Goal: Information Seeking & Learning: Learn about a topic

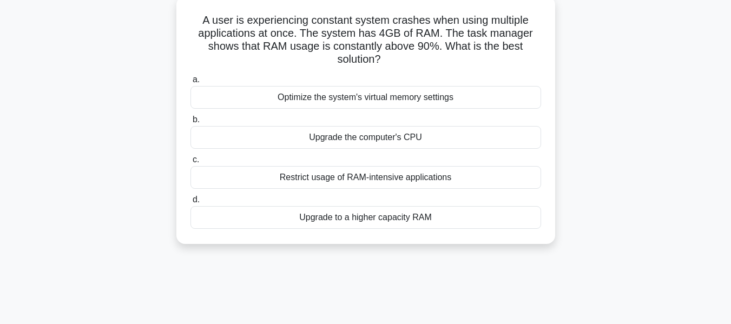
scroll to position [108, 0]
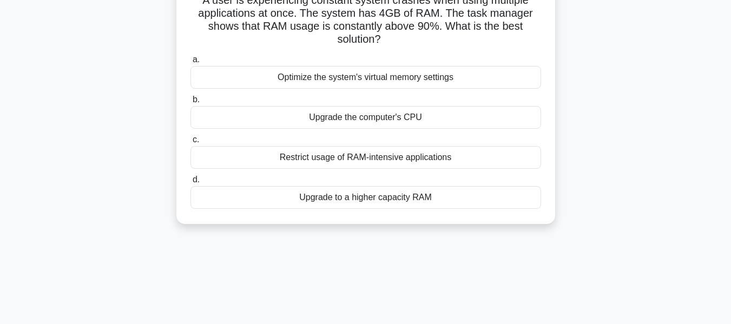
click at [352, 186] on div "Upgrade to a higher capacity RAM" at bounding box center [366, 197] width 351 height 23
click at [191, 176] on input "d. Upgrade to a higher capacity RAM" at bounding box center [191, 179] width 0 height 7
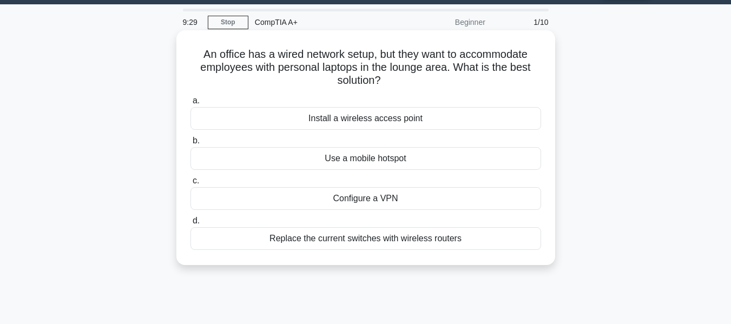
scroll to position [0, 0]
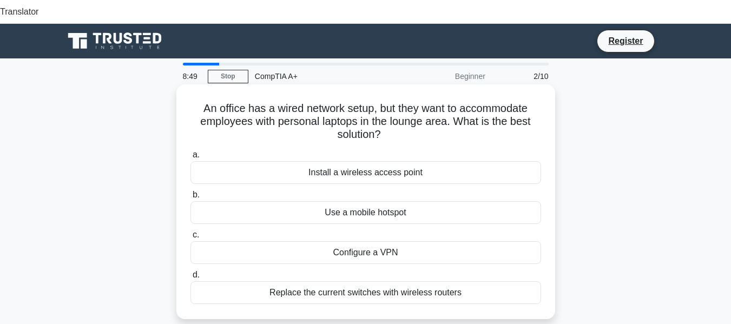
click at [391, 161] on div "Install a wireless access point" at bounding box center [366, 172] width 351 height 23
click at [191, 155] on input "a. Install a wireless access point" at bounding box center [191, 155] width 0 height 7
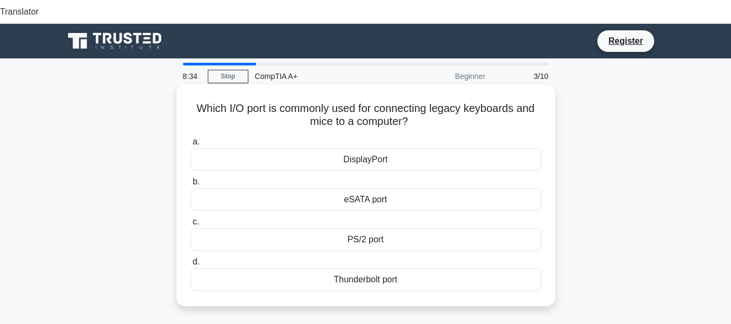
click at [379, 228] on div "PS/2 port" at bounding box center [366, 239] width 351 height 23
click at [191, 219] on input "c. PS/2 port" at bounding box center [191, 222] width 0 height 7
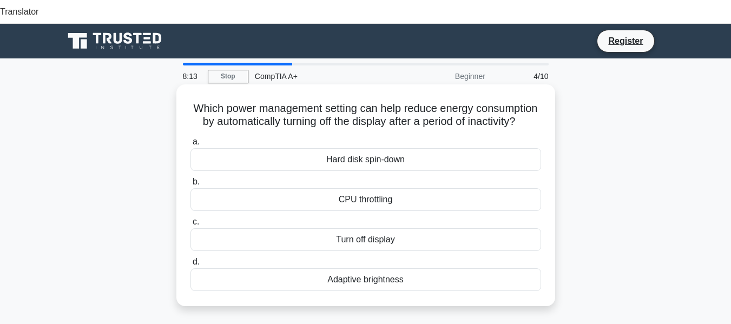
click at [388, 271] on div "Adaptive brightness" at bounding box center [366, 279] width 351 height 23
click at [191, 266] on input "d. Adaptive brightness" at bounding box center [191, 262] width 0 height 7
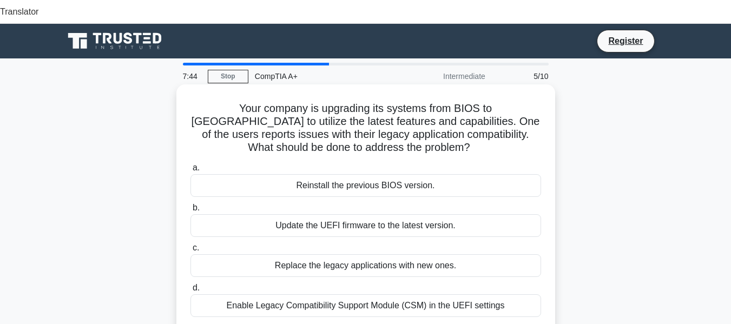
click at [403, 294] on div "Enable Legacy Compatibility Support Module (CSM) in the UEFI settings" at bounding box center [366, 305] width 351 height 23
click at [191, 285] on input "d. Enable Legacy Compatibility Support Module (CSM) in the UEFI settings" at bounding box center [191, 288] width 0 height 7
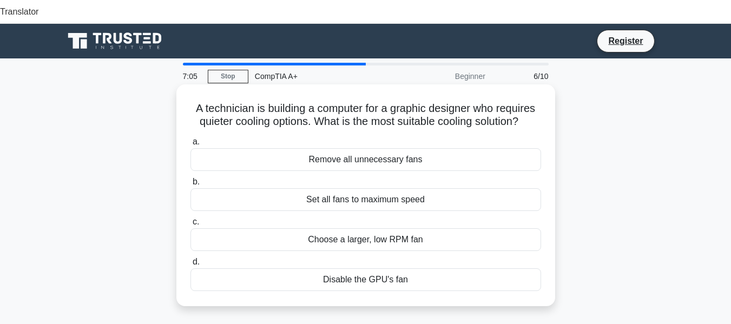
click at [397, 228] on div "Choose a larger, low RPM fan" at bounding box center [366, 239] width 351 height 23
click at [191, 219] on input "c. Choose a larger, low RPM fan" at bounding box center [191, 222] width 0 height 7
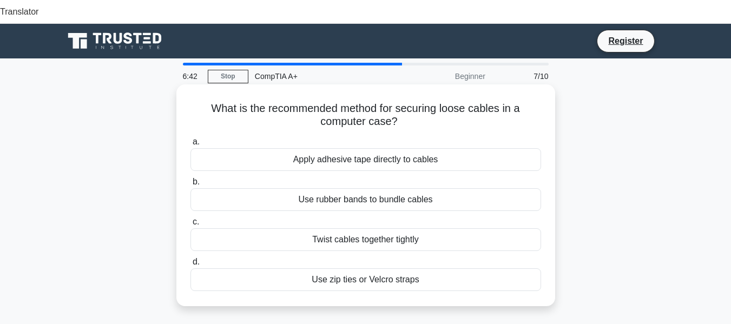
click at [337, 268] on div "Use zip ties or Velcro straps" at bounding box center [366, 279] width 351 height 23
click at [191, 261] on input "d. Use zip ties or Velcro straps" at bounding box center [191, 262] width 0 height 7
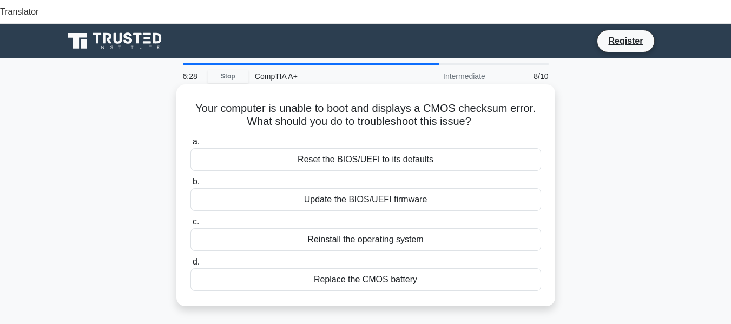
click at [378, 268] on div "Replace the CMOS battery" at bounding box center [366, 279] width 351 height 23
click at [191, 259] on input "d. Replace the CMOS battery" at bounding box center [191, 262] width 0 height 7
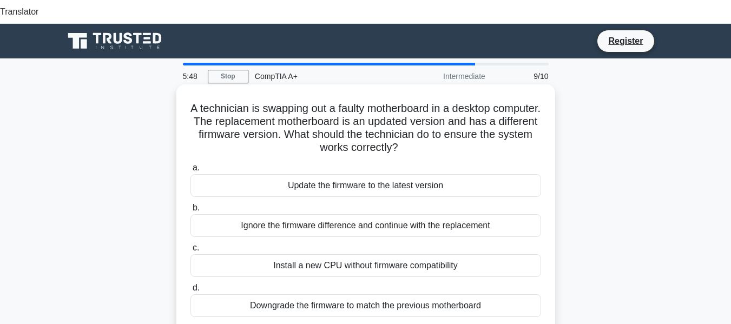
click at [328, 174] on div "Update the firmware to the latest version" at bounding box center [366, 185] width 351 height 23
click at [191, 165] on input "a. Update the firmware to the latest version" at bounding box center [191, 168] width 0 height 7
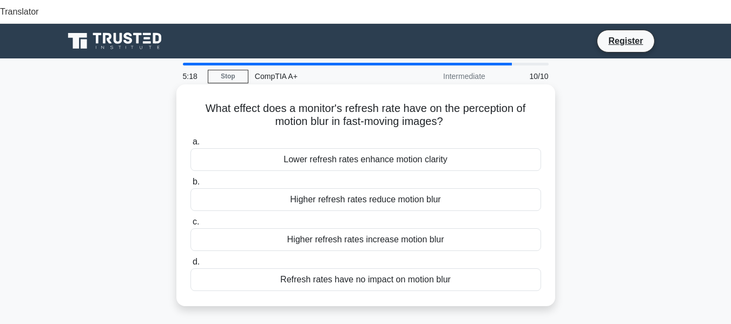
click at [343, 188] on div "Higher refresh rates reduce motion blur" at bounding box center [366, 199] width 351 height 23
click at [191, 180] on input "b. Higher refresh rates reduce motion blur" at bounding box center [191, 182] width 0 height 7
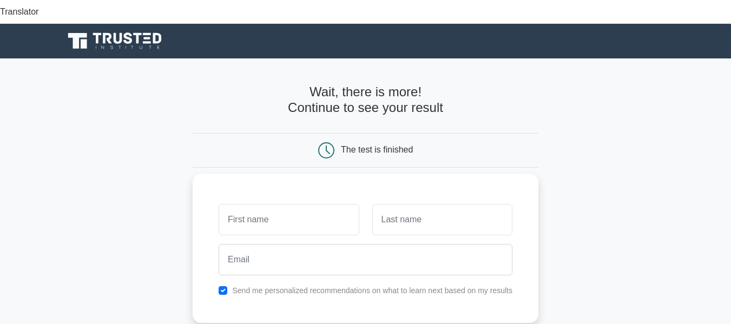
click at [317, 204] on input "text" at bounding box center [289, 219] width 140 height 31
type input "o"
type input "Onyedika"
click at [409, 204] on input "text" at bounding box center [442, 219] width 140 height 31
type input "Aghanya"
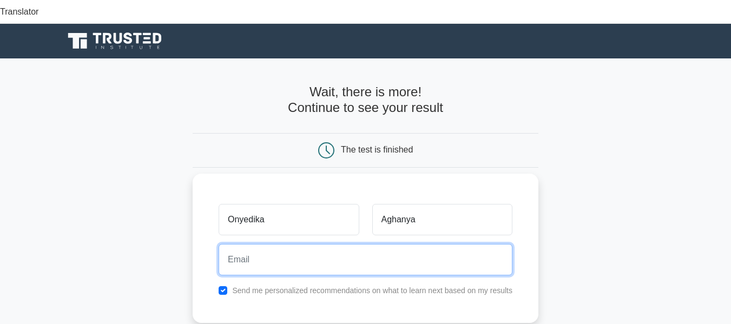
click at [396, 244] on input "email" at bounding box center [366, 259] width 294 height 31
type input "onyedika.aghanya@yahoo.com"
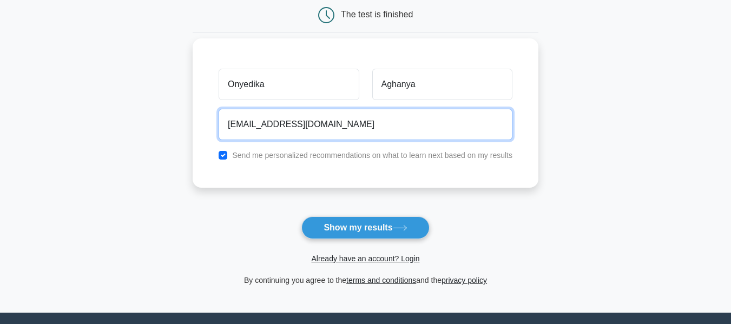
scroll to position [108, 0]
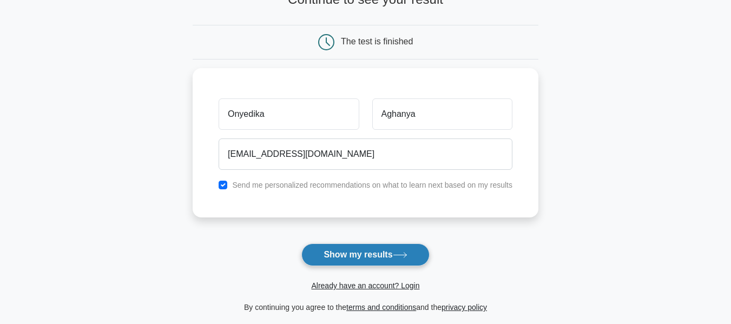
click at [372, 244] on button "Show my results" at bounding box center [365, 255] width 128 height 23
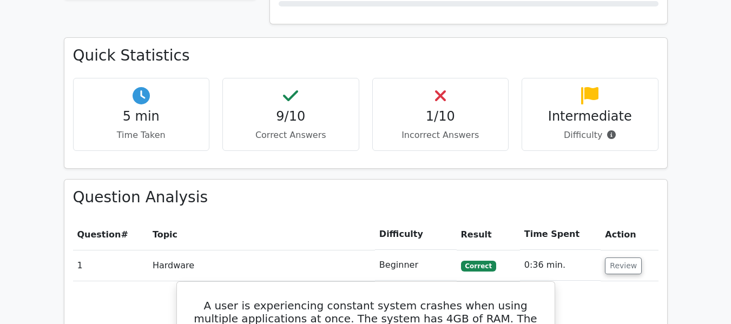
scroll to position [487, 0]
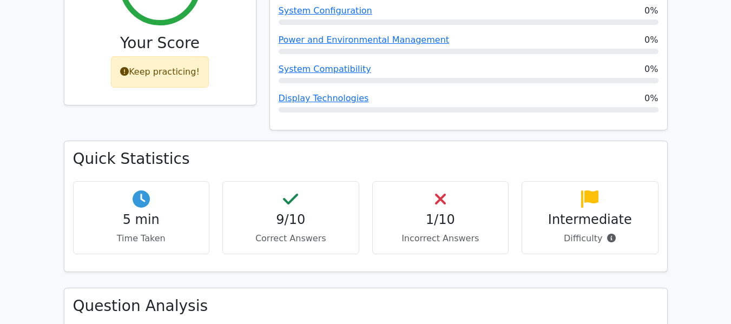
click at [438, 181] on div "1/10 Incorrect Answers" at bounding box center [440, 217] width 137 height 73
click at [438, 191] on icon at bounding box center [440, 199] width 11 height 17
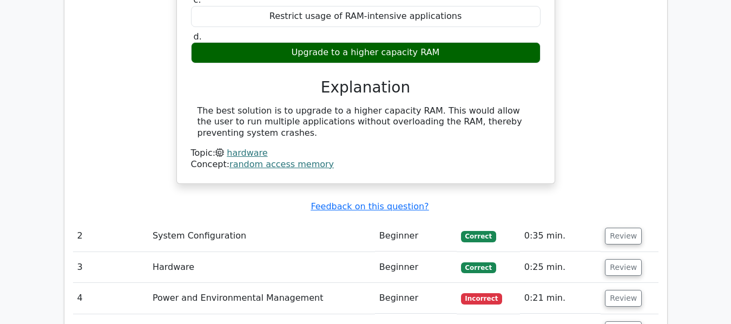
scroll to position [1028, 0]
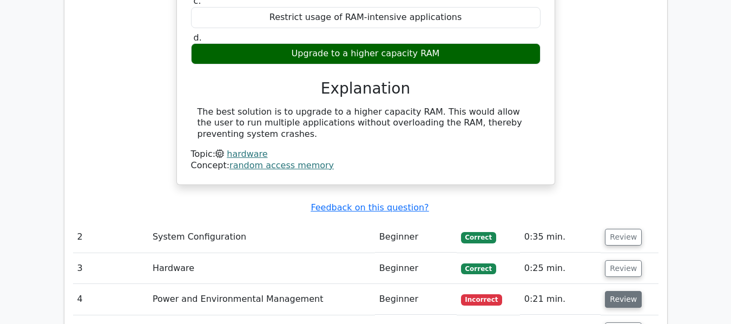
click at [622, 291] on button "Review" at bounding box center [623, 299] width 37 height 17
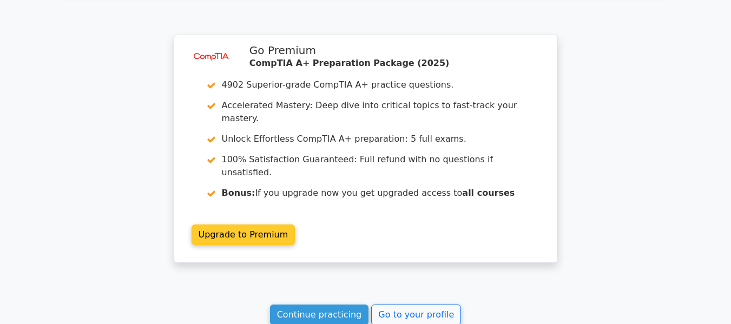
scroll to position [2057, 0]
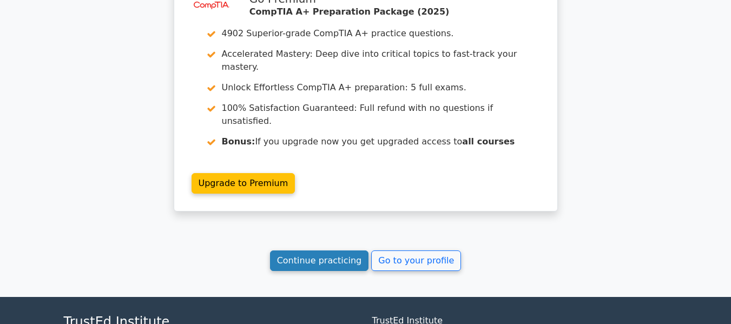
click at [335, 251] on link "Continue practicing" at bounding box center [319, 261] width 99 height 21
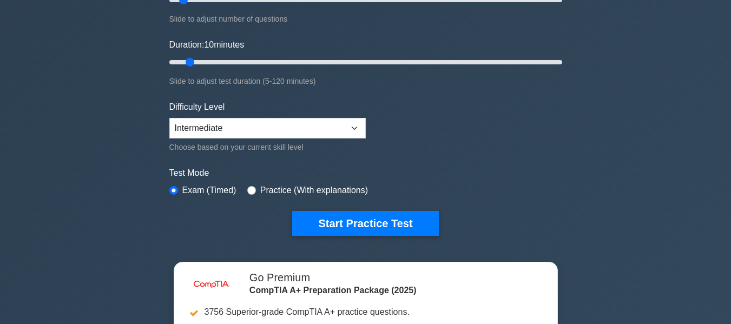
scroll to position [217, 0]
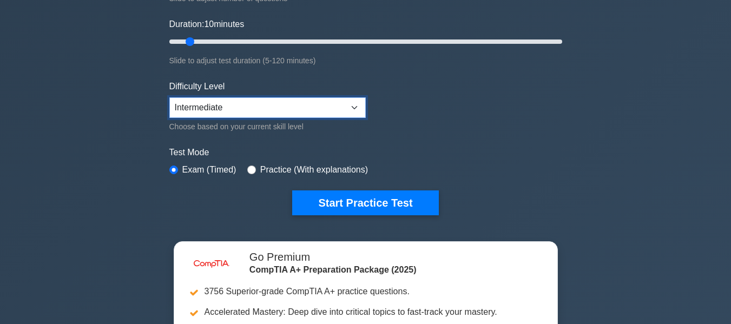
click at [333, 97] on select "Beginner Intermediate Expert" at bounding box center [267, 107] width 196 height 21
select select "expert"
click at [169, 97] on select "Beginner Intermediate Expert" at bounding box center [267, 107] width 196 height 21
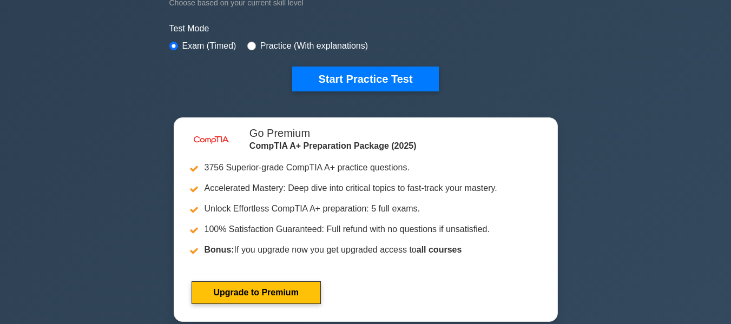
scroll to position [271, 0]
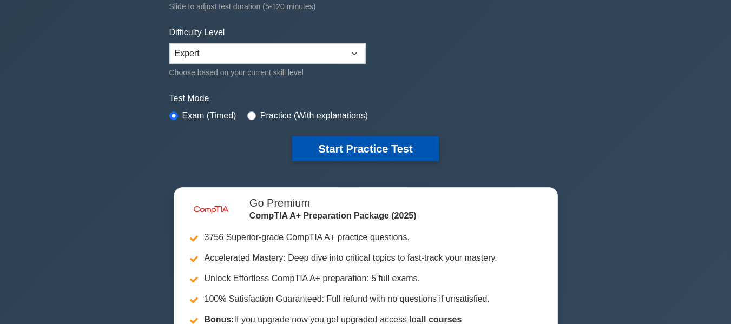
click at [378, 136] on button "Start Practice Test" at bounding box center [365, 148] width 146 height 25
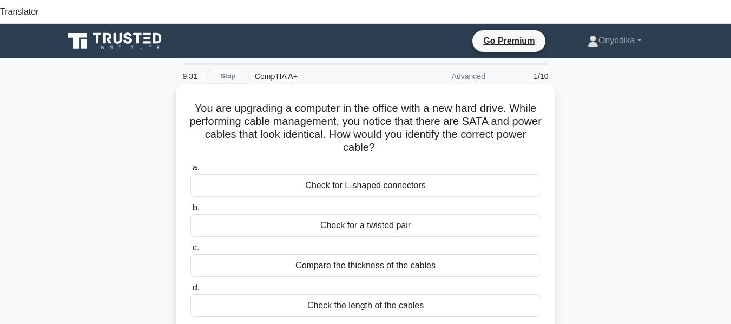
click at [382, 174] on div "Check for L-shaped connectors" at bounding box center [366, 185] width 351 height 23
click at [191, 165] on input "a. Check for L-shaped connectors" at bounding box center [191, 168] width 0 height 7
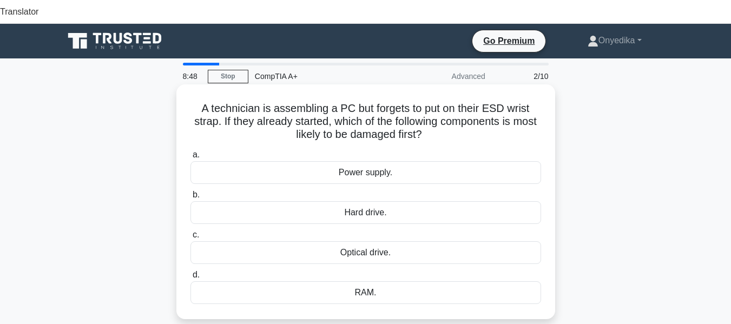
click at [367, 281] on div "RAM." at bounding box center [366, 292] width 351 height 23
click at [191, 276] on input "d. RAM." at bounding box center [191, 275] width 0 height 7
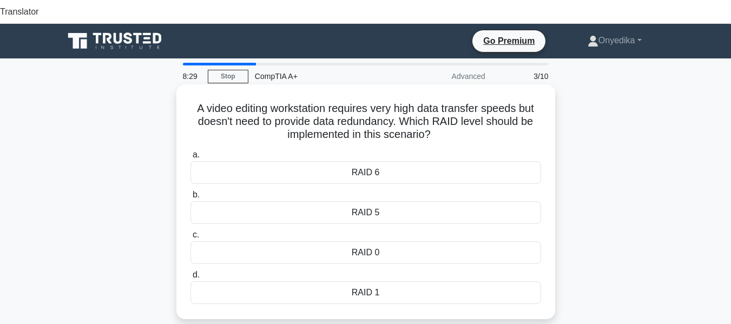
click at [384, 161] on div "RAID 6" at bounding box center [366, 172] width 351 height 23
click at [191, 154] on input "a. RAID 6" at bounding box center [191, 155] width 0 height 7
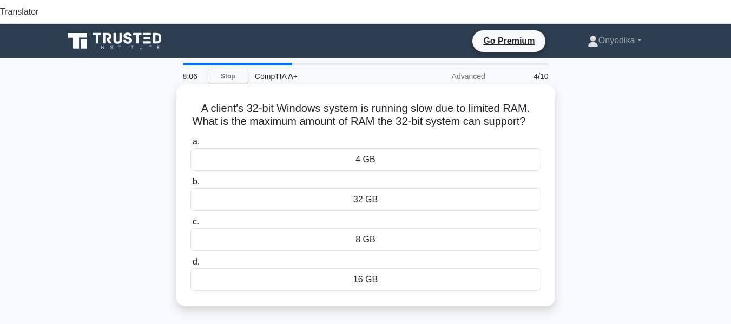
click at [375, 153] on div "4 GB" at bounding box center [366, 159] width 351 height 23
click at [191, 146] on input "a. 4 GB" at bounding box center [191, 142] width 0 height 7
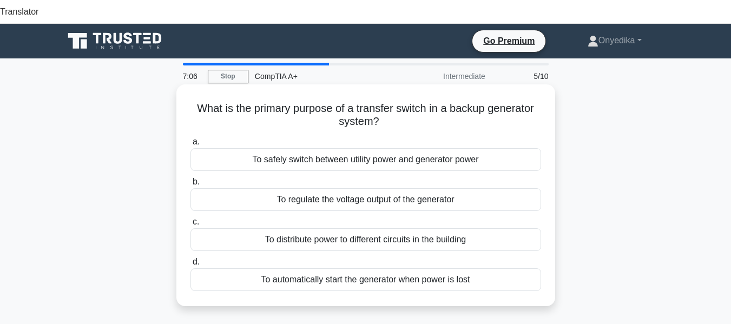
click at [385, 228] on div "To distribute power to different circuits in the building" at bounding box center [366, 239] width 351 height 23
click at [191, 219] on input "c. To distribute power to different circuits in the building" at bounding box center [191, 222] width 0 height 7
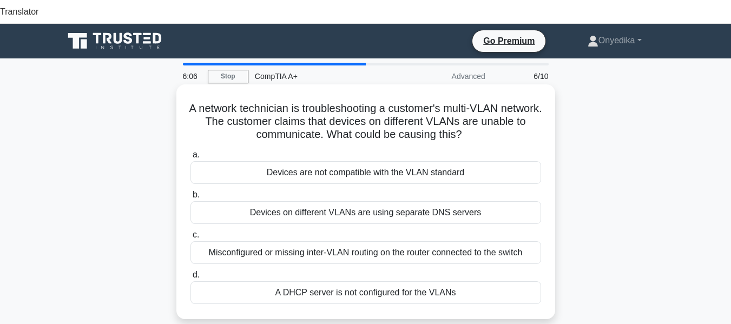
click at [400, 241] on div "Misconfigured or missing inter-VLAN routing on the router connected to the swit…" at bounding box center [366, 252] width 351 height 23
click at [191, 232] on input "c. Misconfigured or missing inter-VLAN routing on the router connected to the s…" at bounding box center [191, 235] width 0 height 7
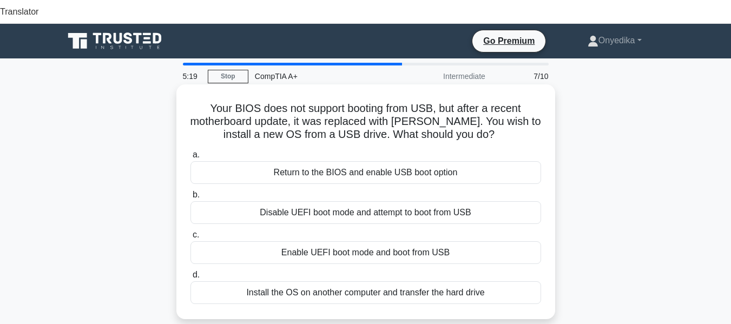
click at [406, 241] on div "Enable UEFI boot mode and boot from USB" at bounding box center [366, 252] width 351 height 23
click at [191, 232] on input "c. Enable UEFI boot mode and boot from USB" at bounding box center [191, 235] width 0 height 7
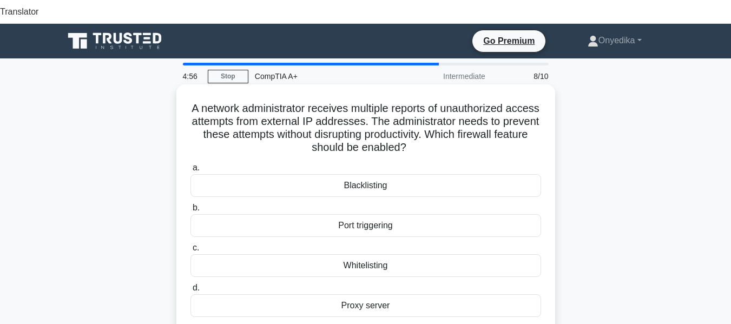
click at [372, 174] on div "Blacklisting" at bounding box center [366, 185] width 351 height 23
click at [355, 174] on div "Blacklisting" at bounding box center [366, 185] width 351 height 23
click at [191, 165] on input "a. Blacklisting" at bounding box center [191, 168] width 0 height 7
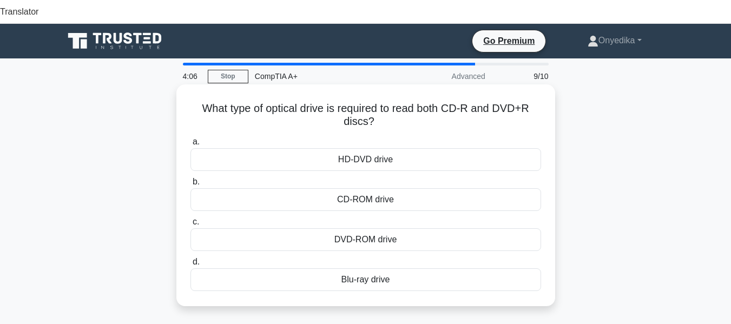
click at [375, 228] on div "DVD-ROM drive" at bounding box center [366, 239] width 351 height 23
click at [191, 219] on input "c. DVD-ROM drive" at bounding box center [191, 222] width 0 height 7
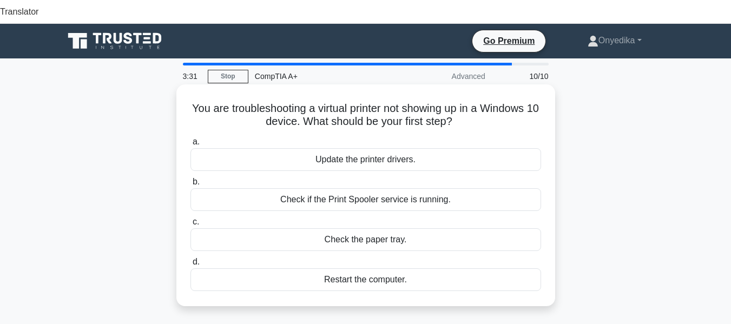
click at [391, 188] on div "Check if the Print Spooler service is running." at bounding box center [366, 199] width 351 height 23
click at [366, 188] on div "Check if the Print Spooler service is running." at bounding box center [366, 199] width 351 height 23
click at [191, 179] on input "b. Check if the Print Spooler service is running." at bounding box center [191, 182] width 0 height 7
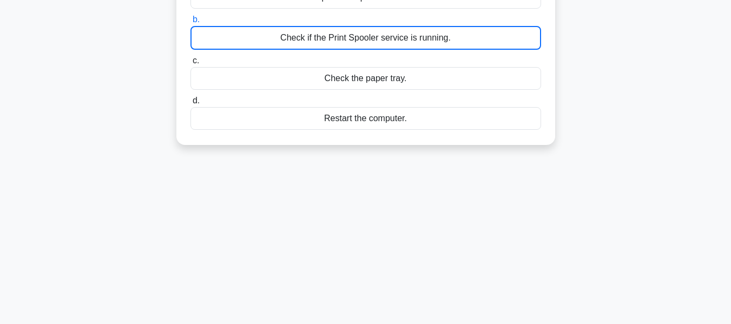
scroll to position [260, 0]
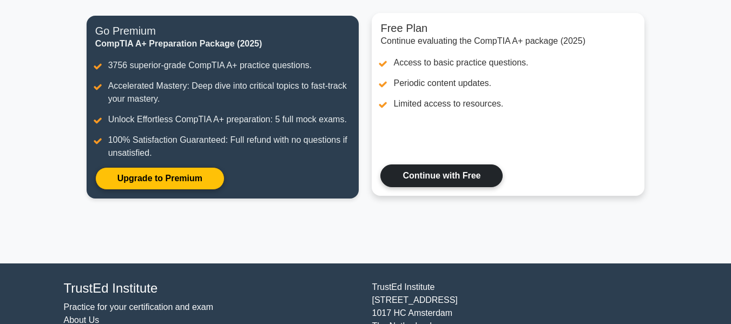
scroll to position [192, 0]
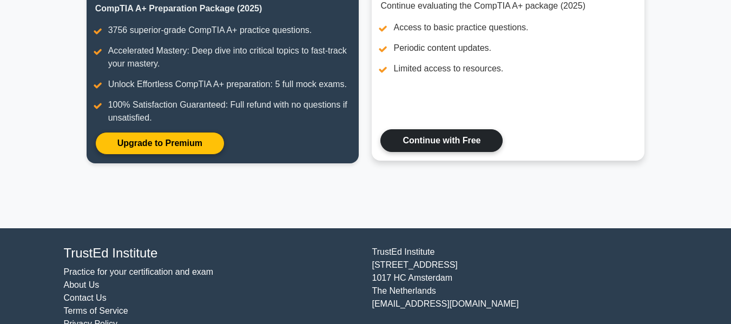
click at [455, 129] on link "Continue with Free" at bounding box center [442, 140] width 122 height 23
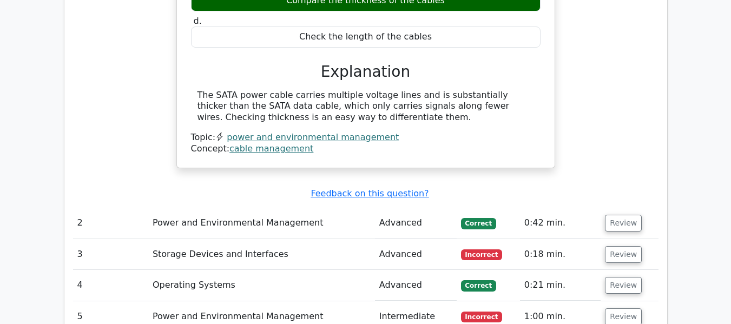
scroll to position [1191, 0]
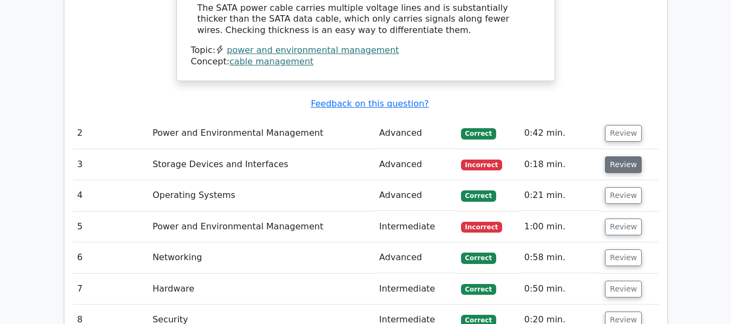
click at [615, 156] on button "Review" at bounding box center [623, 164] width 37 height 17
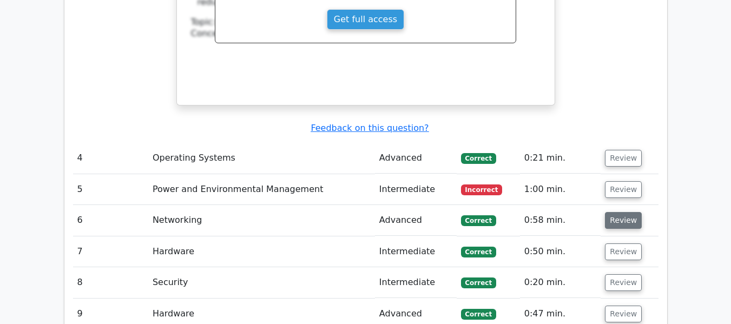
scroll to position [1732, 0]
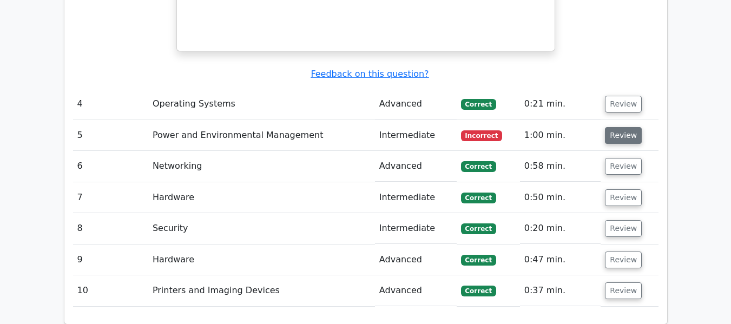
click at [612, 127] on button "Review" at bounding box center [623, 135] width 37 height 17
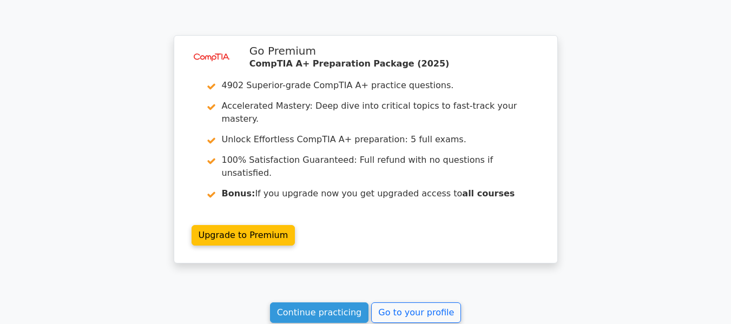
scroll to position [2702, 0]
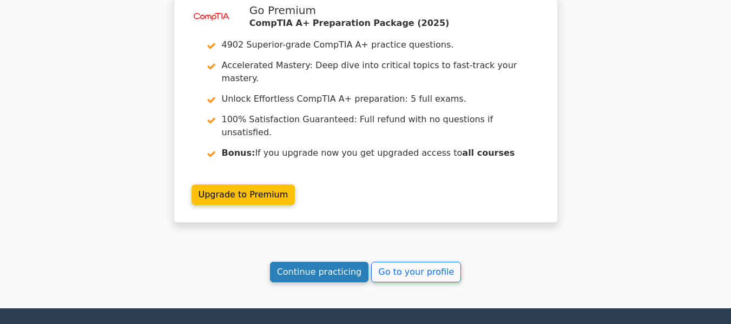
click at [329, 262] on link "Continue practicing" at bounding box center [319, 272] width 99 height 21
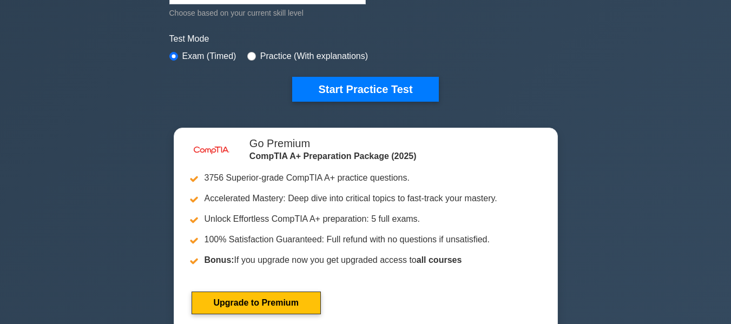
scroll to position [271, 0]
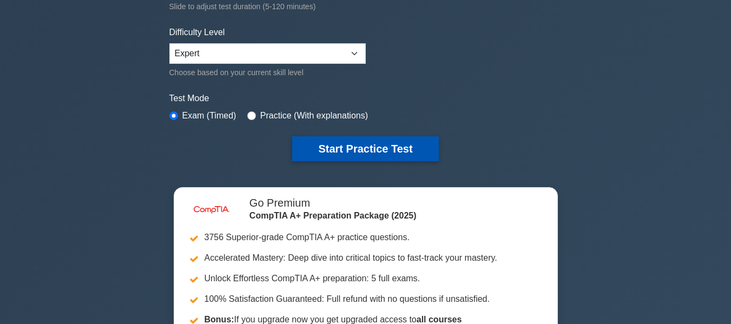
click at [375, 136] on button "Start Practice Test" at bounding box center [365, 148] width 146 height 25
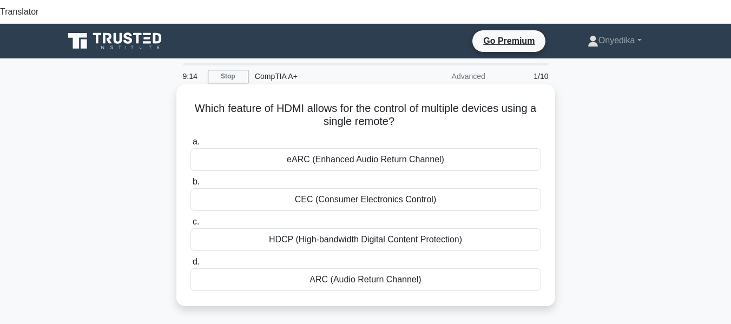
click at [387, 188] on div "CEC (Consumer Electronics Control)" at bounding box center [366, 199] width 351 height 23
click at [191, 181] on input "b. CEC (Consumer Electronics Control)" at bounding box center [191, 182] width 0 height 7
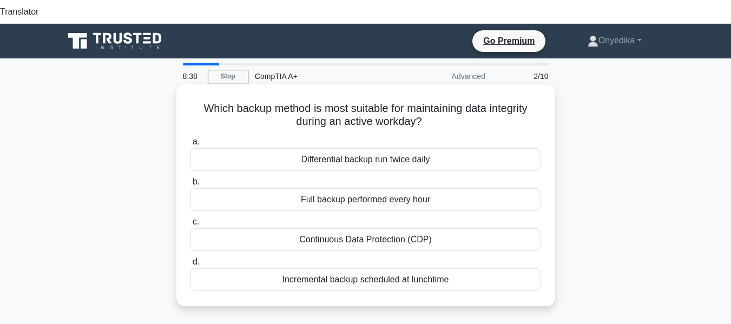
click at [383, 188] on div "Full backup performed every hour" at bounding box center [366, 199] width 351 height 23
click at [191, 179] on input "b. Full backup performed every hour" at bounding box center [191, 182] width 0 height 7
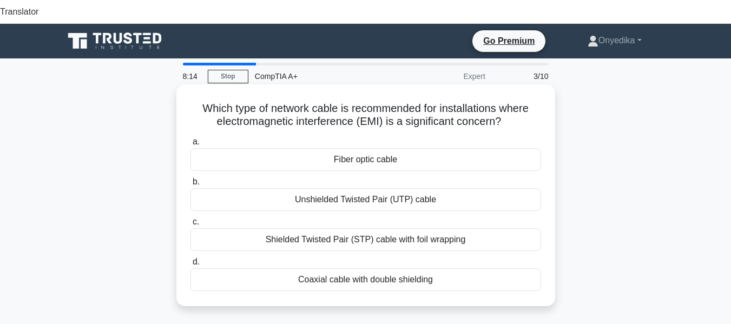
click at [335, 268] on div "Coaxial cable with double shielding" at bounding box center [366, 279] width 351 height 23
click at [191, 259] on input "d. Coaxial cable with double shielding" at bounding box center [191, 262] width 0 height 7
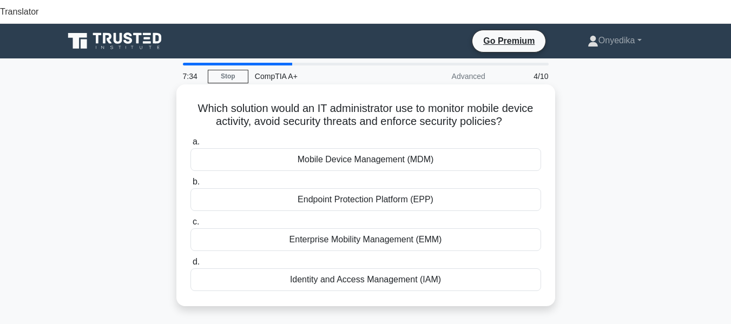
click at [355, 228] on div "Enterprise Mobility Management (EMM)" at bounding box center [366, 239] width 351 height 23
click at [191, 219] on input "c. Enterprise Mobility Management (EMM)" at bounding box center [191, 222] width 0 height 7
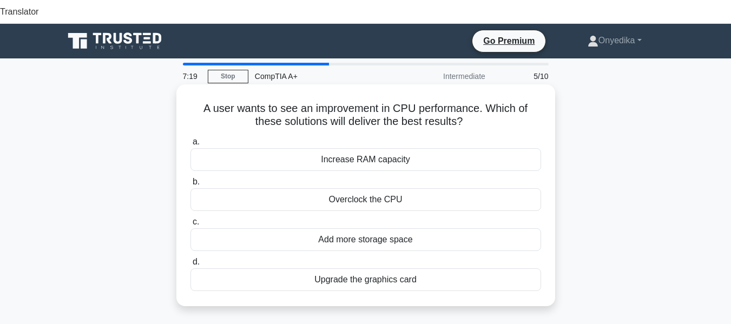
click at [375, 148] on div "Increase RAM capacity" at bounding box center [366, 159] width 351 height 23
click at [191, 139] on input "a. Increase RAM capacity" at bounding box center [191, 142] width 0 height 7
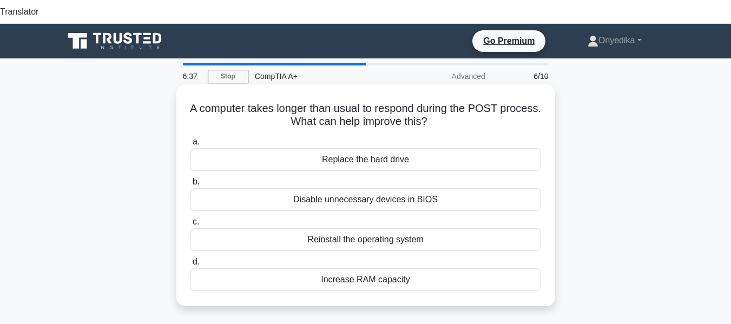
click at [389, 148] on div "Replace the hard drive" at bounding box center [366, 159] width 351 height 23
click at [191, 141] on input "a. Replace the hard drive" at bounding box center [191, 142] width 0 height 7
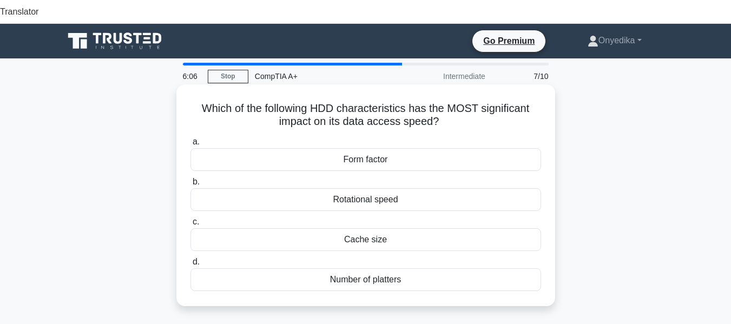
click at [401, 148] on div "Form factor" at bounding box center [366, 159] width 351 height 23
click at [191, 142] on input "a. Form factor" at bounding box center [191, 142] width 0 height 7
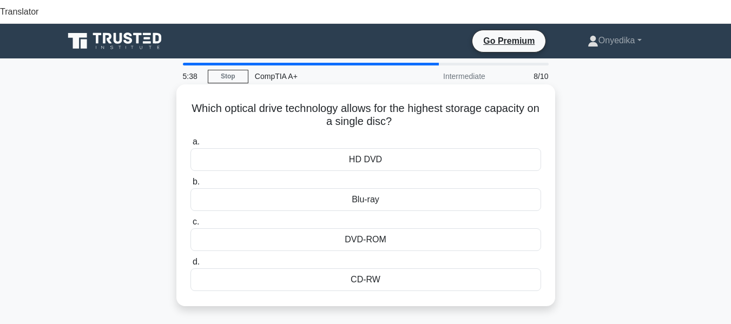
click at [397, 228] on div "DVD-ROM" at bounding box center [366, 239] width 351 height 23
click at [191, 219] on input "c. DVD-ROM" at bounding box center [191, 222] width 0 height 7
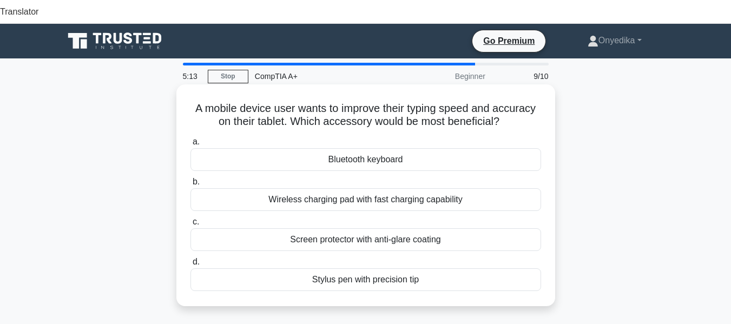
click at [381, 148] on div "Bluetooth keyboard" at bounding box center [366, 159] width 351 height 23
click at [191, 142] on input "a. Bluetooth keyboard" at bounding box center [191, 142] width 0 height 7
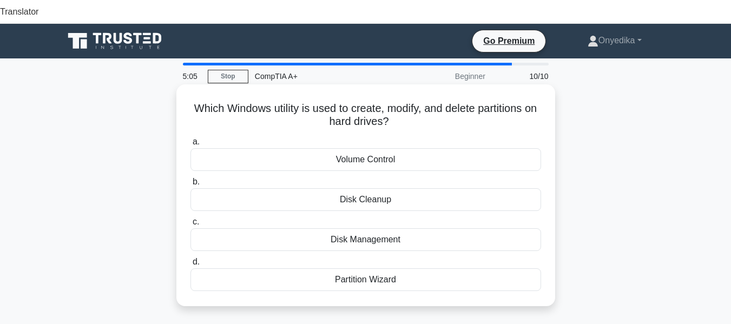
click at [390, 228] on div "Disk Management" at bounding box center [366, 239] width 351 height 23
click at [191, 219] on input "c. Disk Management" at bounding box center [191, 222] width 0 height 7
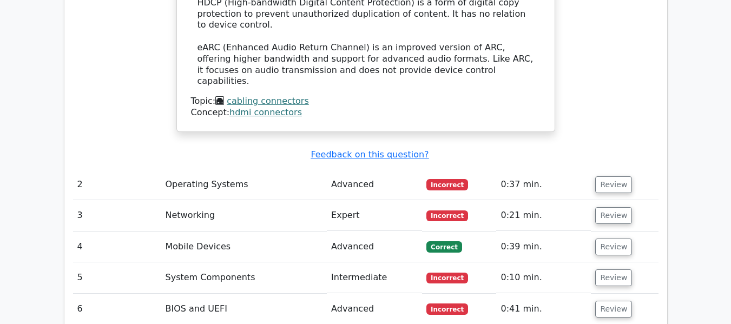
scroll to position [1353, 0]
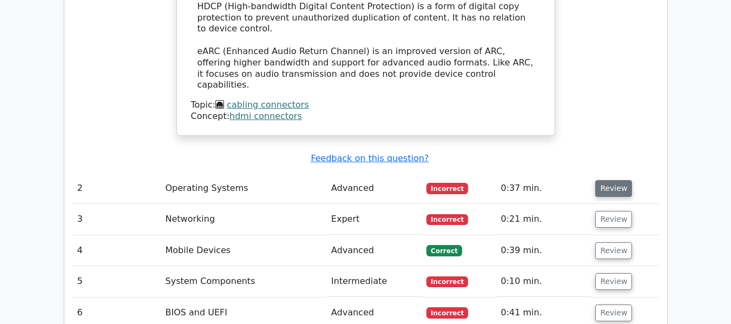
click at [615, 180] on button "Review" at bounding box center [613, 188] width 37 height 17
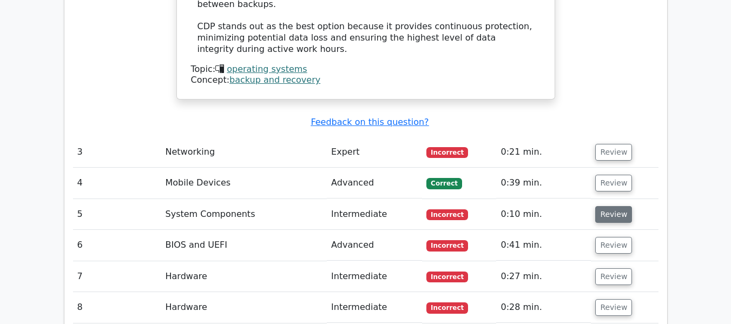
scroll to position [2057, 0]
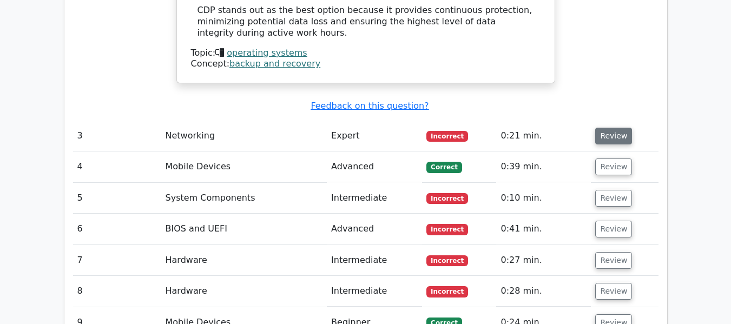
click at [613, 128] on button "Review" at bounding box center [613, 136] width 37 height 17
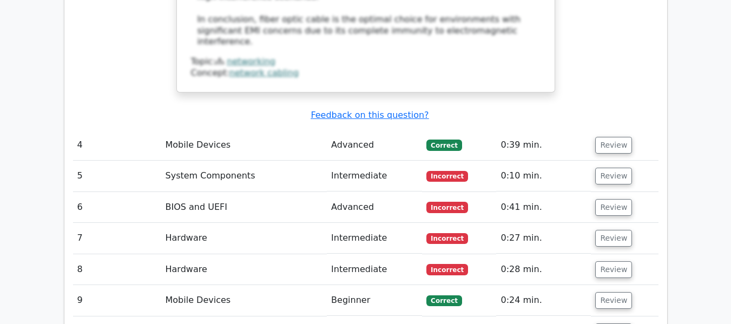
scroll to position [2761, 0]
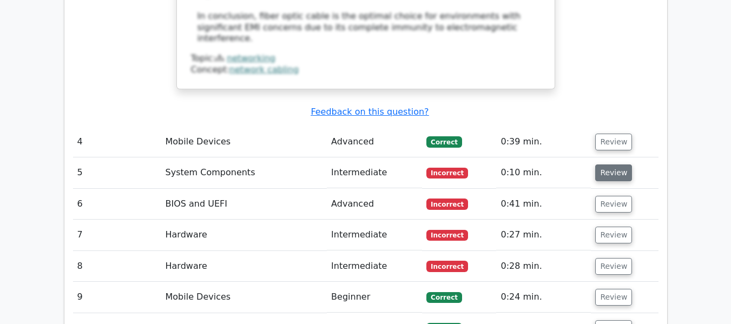
click at [615, 165] on button "Review" at bounding box center [613, 173] width 37 height 17
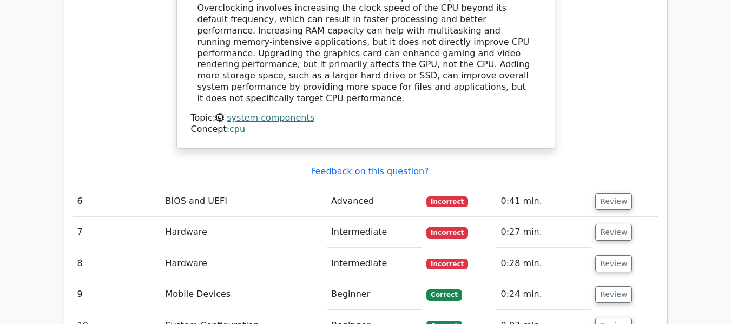
scroll to position [3194, 0]
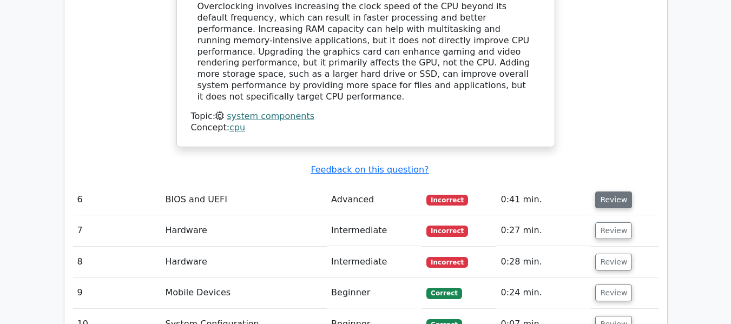
click at [609, 192] on button "Review" at bounding box center [613, 200] width 37 height 17
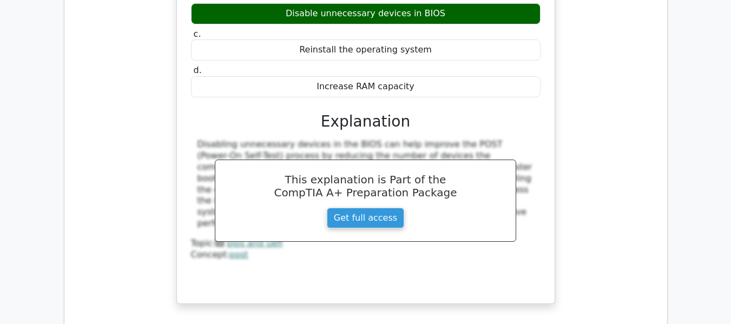
scroll to position [3486, 0]
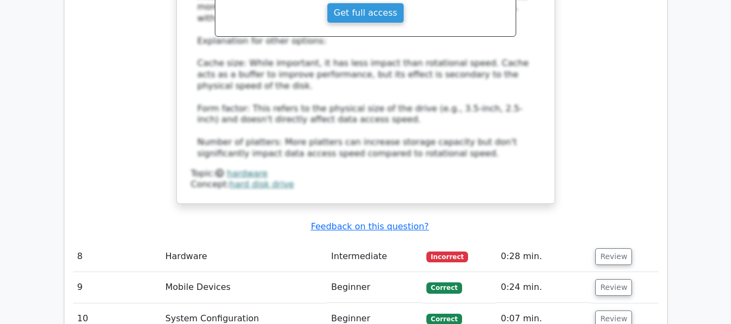
scroll to position [4244, 0]
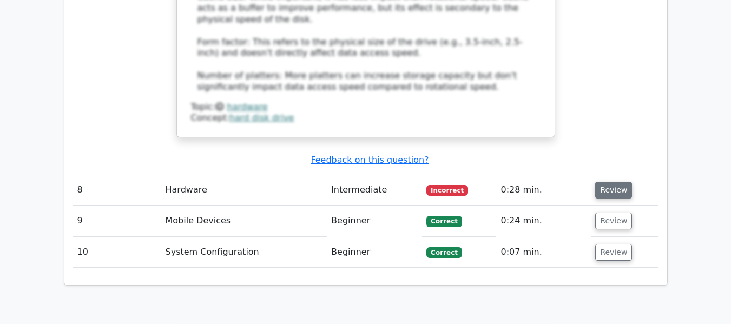
click at [606, 182] on button "Review" at bounding box center [613, 190] width 37 height 17
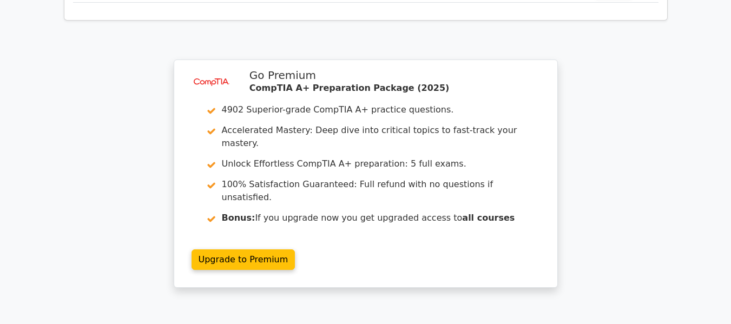
scroll to position [5056, 0]
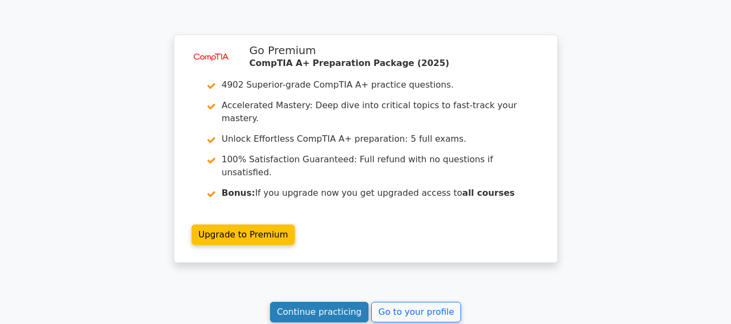
click at [319, 302] on link "Continue practicing" at bounding box center [319, 312] width 99 height 21
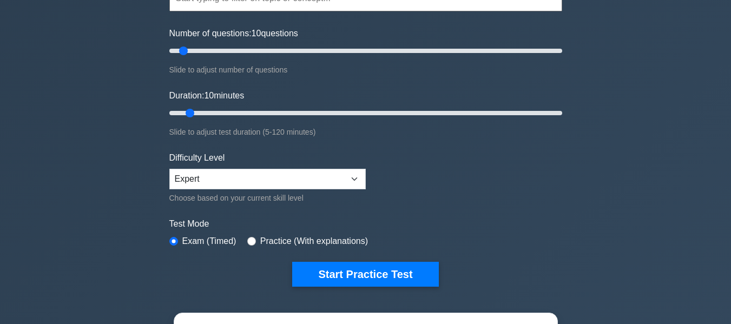
scroll to position [162, 0]
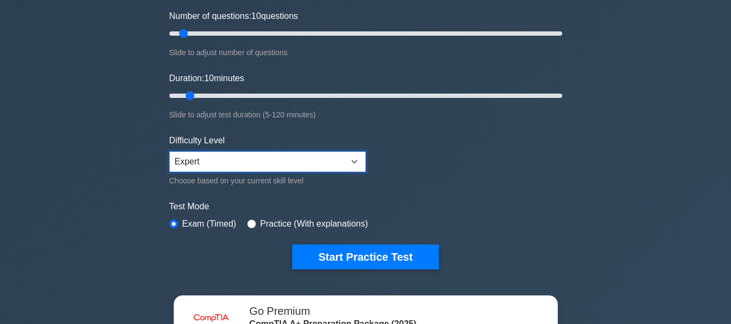
click at [355, 152] on select "Beginner Intermediate Expert" at bounding box center [267, 162] width 196 height 21
select select "beginner"
click at [169, 152] on select "Beginner Intermediate Expert" at bounding box center [267, 162] width 196 height 21
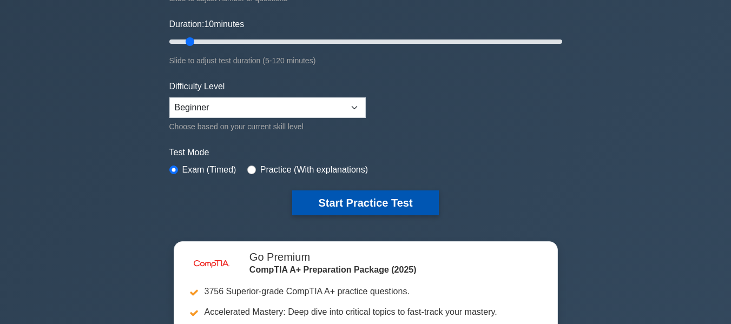
click at [384, 191] on button "Start Practice Test" at bounding box center [365, 203] width 146 height 25
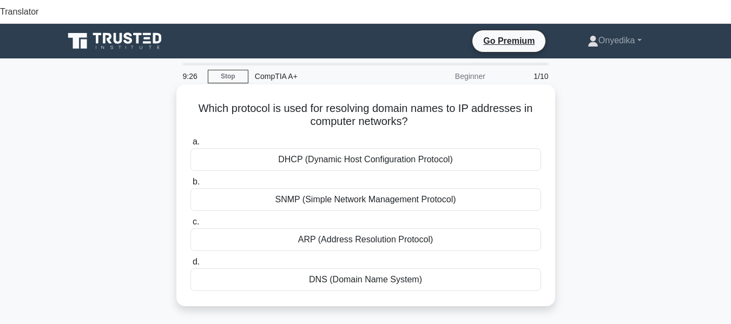
click at [409, 148] on div "DHCP (Dynamic Host Configuration Protocol)" at bounding box center [366, 159] width 351 height 23
click at [191, 139] on input "a. DHCP (Dynamic Host Configuration Protocol)" at bounding box center [191, 142] width 0 height 7
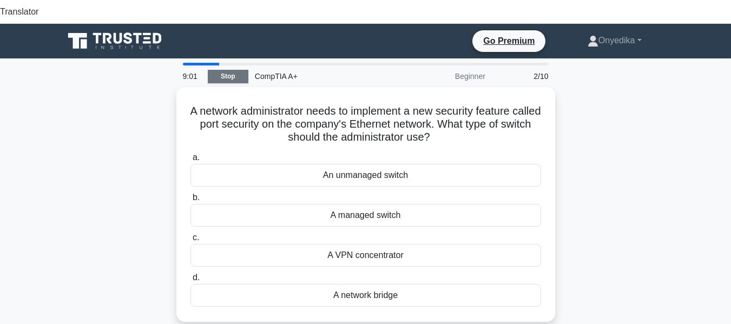
click at [228, 70] on link "Stop" at bounding box center [228, 77] width 41 height 14
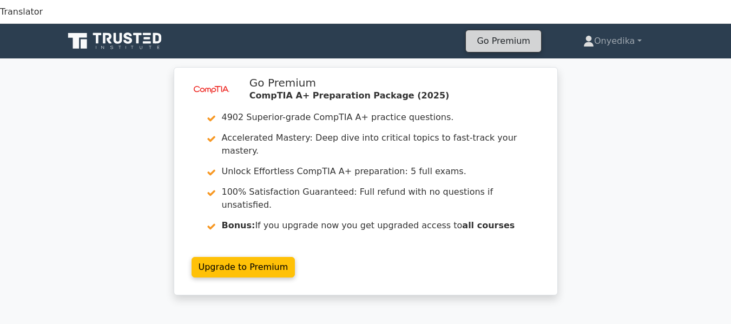
click at [501, 34] on link "Go Premium" at bounding box center [503, 41] width 66 height 15
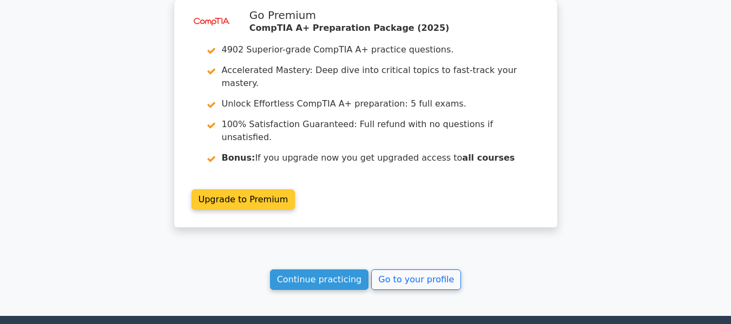
scroll to position [1516, 0]
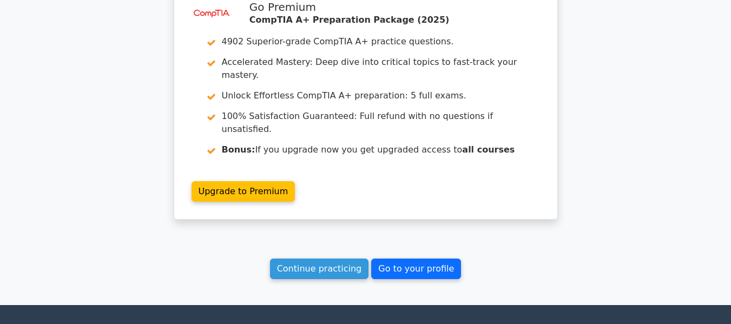
click at [418, 259] on link "Go to your profile" at bounding box center [416, 269] width 90 height 21
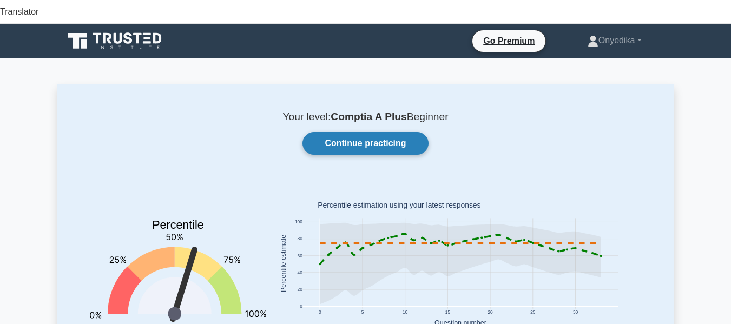
click at [383, 132] on link "Continue practicing" at bounding box center [366, 143] width 126 height 23
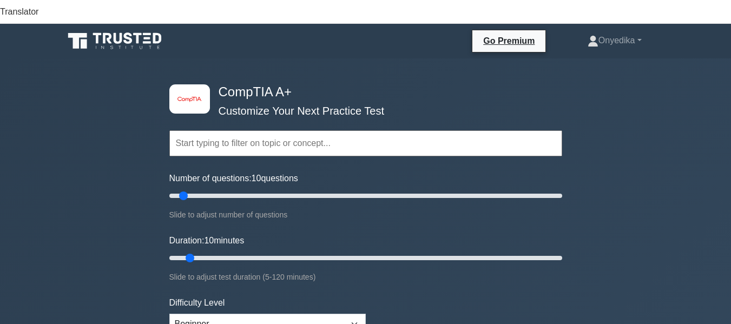
click at [325, 130] on input "text" at bounding box center [365, 143] width 393 height 26
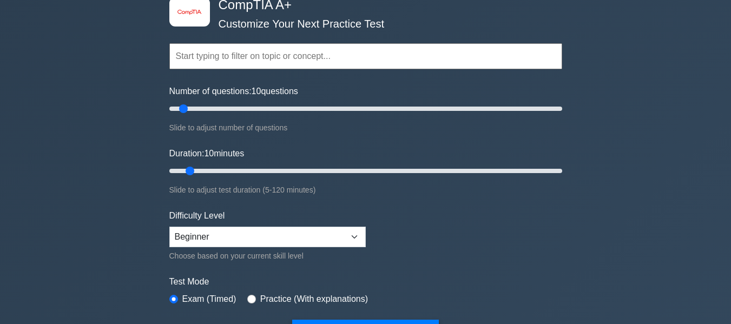
scroll to position [108, 0]
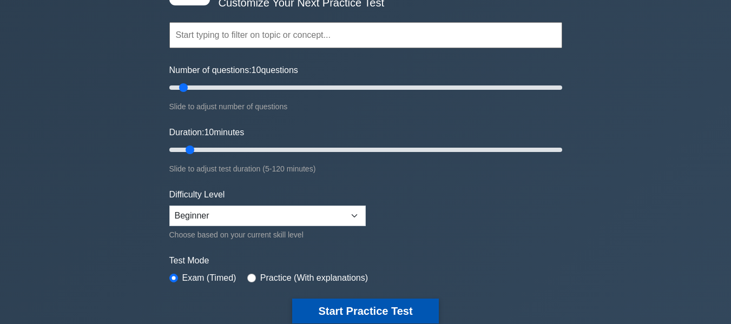
click at [358, 299] on button "Start Practice Test" at bounding box center [365, 311] width 146 height 25
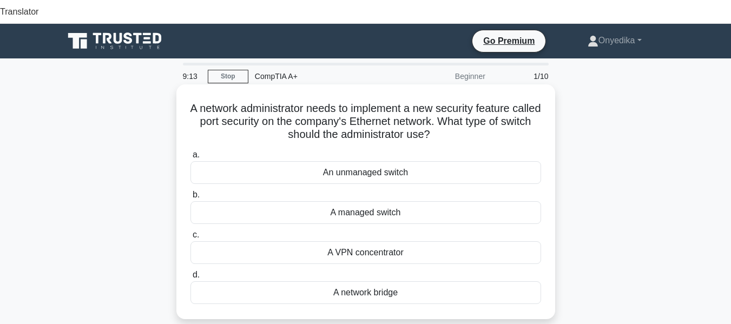
click at [379, 281] on div "A network bridge" at bounding box center [366, 292] width 351 height 23
click at [191, 272] on input "d. A network bridge" at bounding box center [191, 275] width 0 height 7
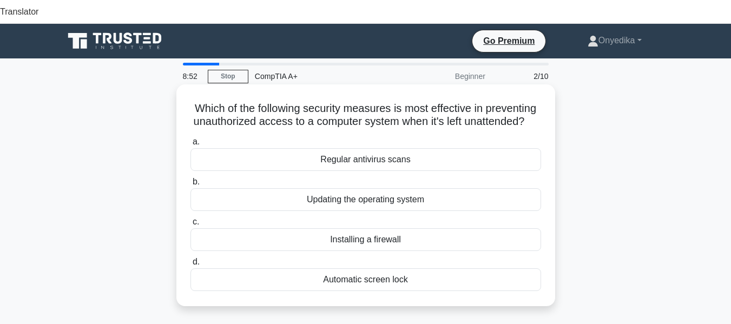
click at [391, 272] on div "Automatic screen lock" at bounding box center [366, 279] width 351 height 23
click at [191, 266] on input "d. Automatic screen lock" at bounding box center [191, 262] width 0 height 7
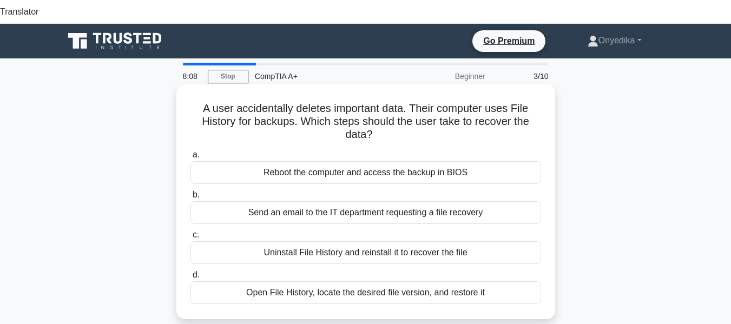
click at [444, 281] on div "Open File History, locate the desired file version, and restore it" at bounding box center [366, 292] width 351 height 23
click at [191, 272] on input "d. Open File History, locate the desired file version, and restore it" at bounding box center [191, 275] width 0 height 7
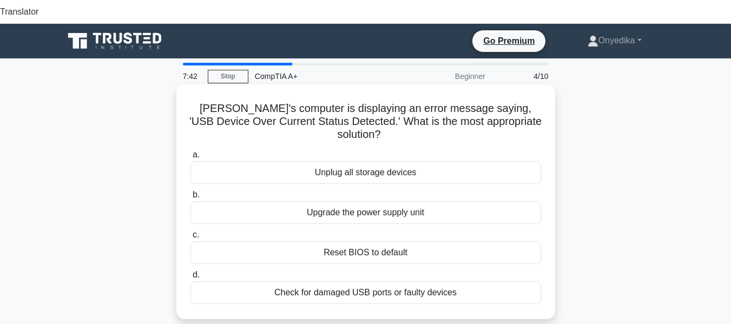
click at [401, 281] on div "Check for damaged USB ports or faulty devices" at bounding box center [366, 292] width 351 height 23
click at [191, 272] on input "d. Check for damaged USB ports or faulty devices" at bounding box center [191, 275] width 0 height 7
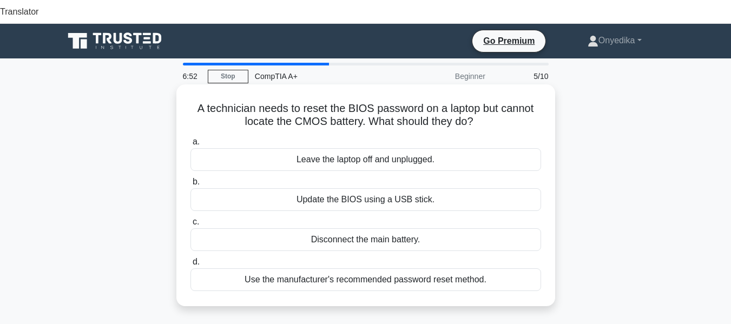
click at [384, 268] on div "Use the manufacturer's recommended password reset method." at bounding box center [366, 279] width 351 height 23
click at [191, 259] on input "d. Use the manufacturer's recommended password reset method." at bounding box center [191, 262] width 0 height 7
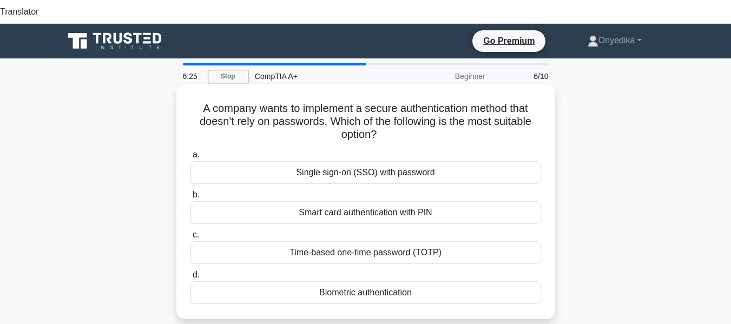
click at [375, 281] on div "Biometric authentication" at bounding box center [366, 292] width 351 height 23
click at [191, 272] on input "d. Biometric authentication" at bounding box center [191, 275] width 0 height 7
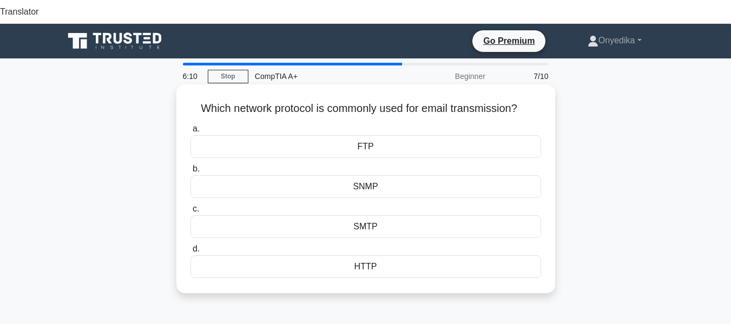
click at [376, 135] on div "FTP" at bounding box center [366, 146] width 351 height 23
click at [191, 130] on input "a. FTP" at bounding box center [191, 129] width 0 height 7
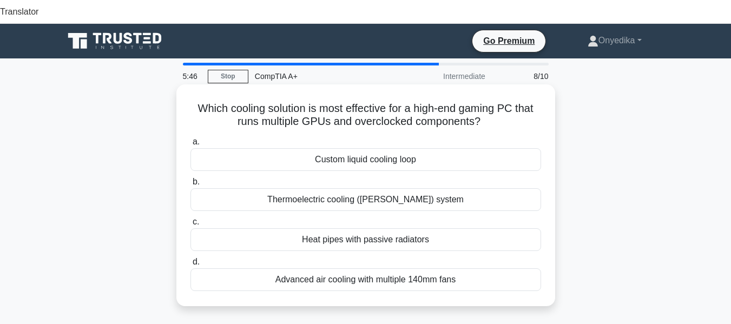
click at [432, 268] on div "Advanced air cooling with multiple 140mm fans" at bounding box center [366, 279] width 351 height 23
click at [191, 259] on input "d. Advanced air cooling with multiple 140mm fans" at bounding box center [191, 262] width 0 height 7
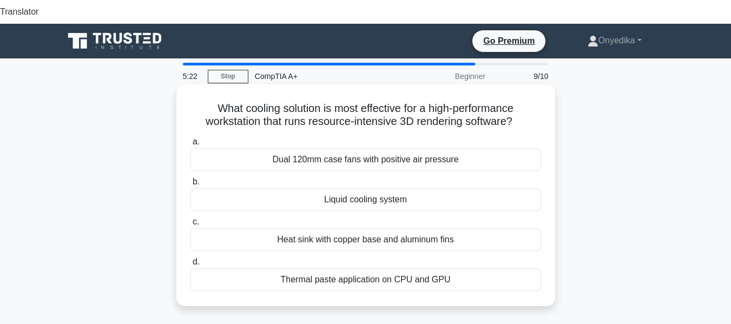
click at [382, 148] on div "Dual 120mm case fans with positive air pressure" at bounding box center [366, 159] width 351 height 23
click at [191, 139] on input "a. Dual 120mm case fans with positive air pressure" at bounding box center [191, 142] width 0 height 7
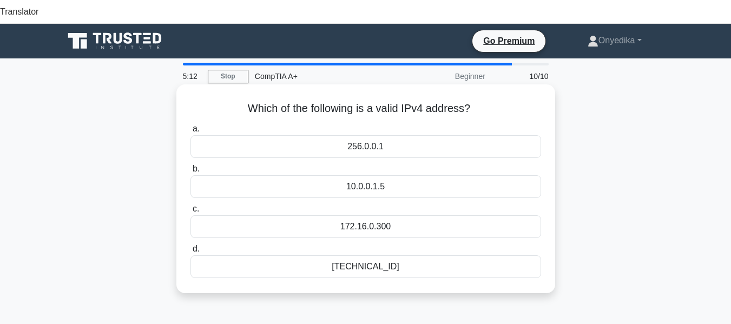
click at [370, 255] on div "192.168.0.1" at bounding box center [366, 266] width 351 height 23
click at [191, 246] on input "d. 192.168.0.1" at bounding box center [191, 249] width 0 height 7
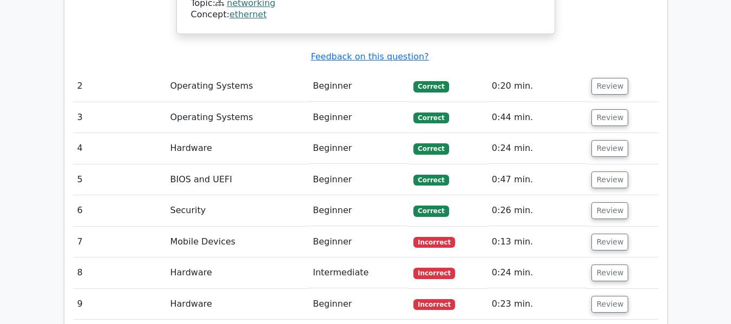
scroll to position [1245, 0]
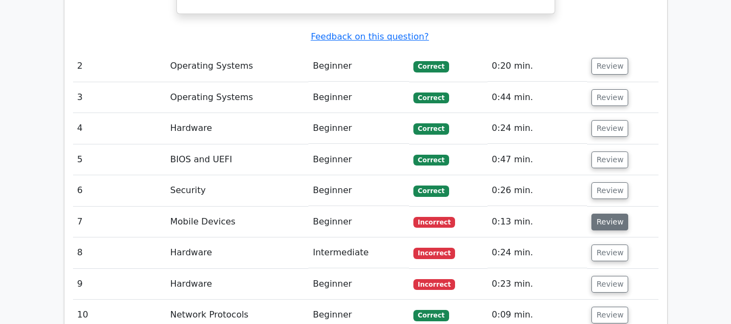
click at [603, 214] on button "Review" at bounding box center [610, 222] width 37 height 17
click at [611, 276] on button "Review" at bounding box center [610, 284] width 37 height 17
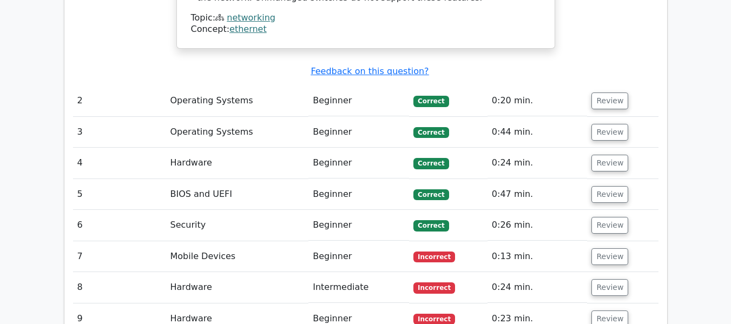
scroll to position [1299, 0]
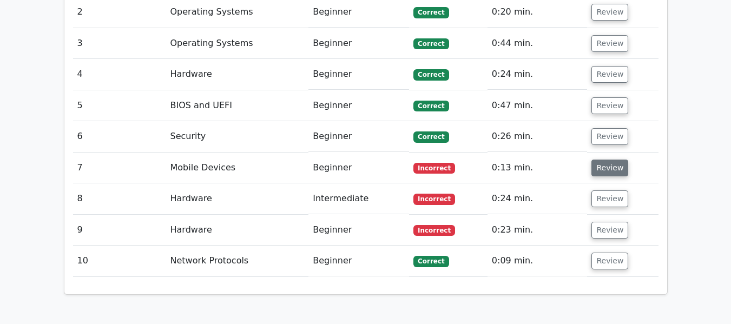
click at [602, 160] on button "Review" at bounding box center [610, 168] width 37 height 17
click at [611, 160] on button "Review" at bounding box center [610, 168] width 37 height 17
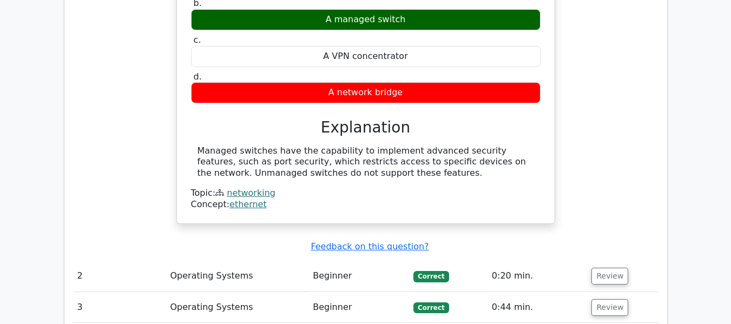
scroll to position [1028, 0]
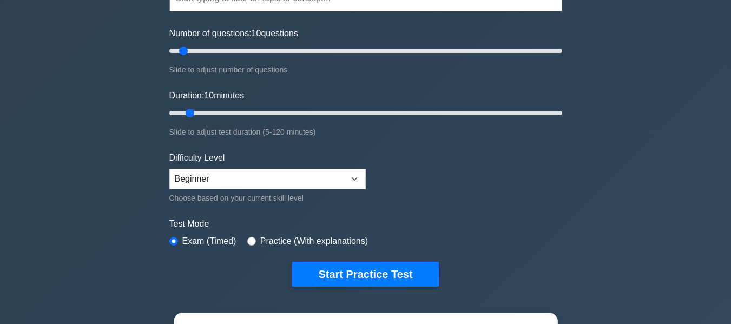
scroll to position [217, 0]
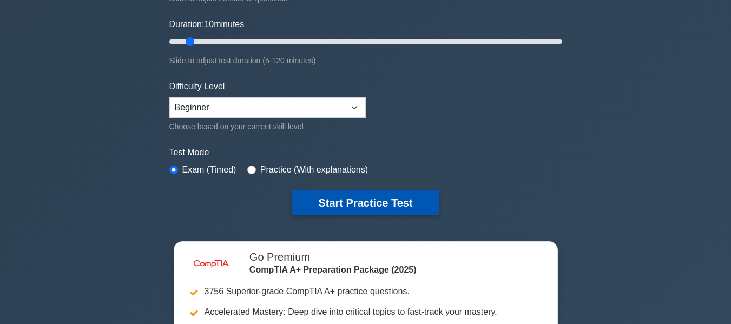
click at [364, 191] on button "Start Practice Test" at bounding box center [365, 203] width 146 height 25
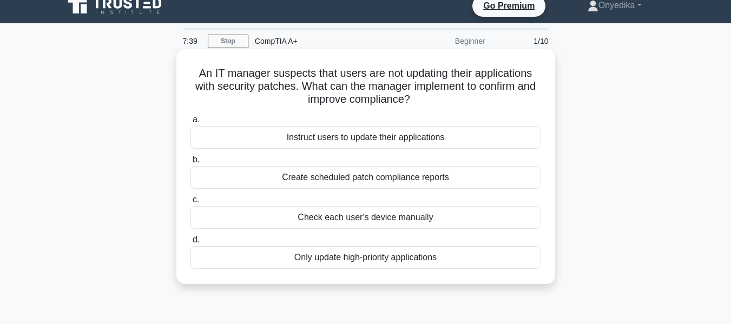
scroll to position [54, 0]
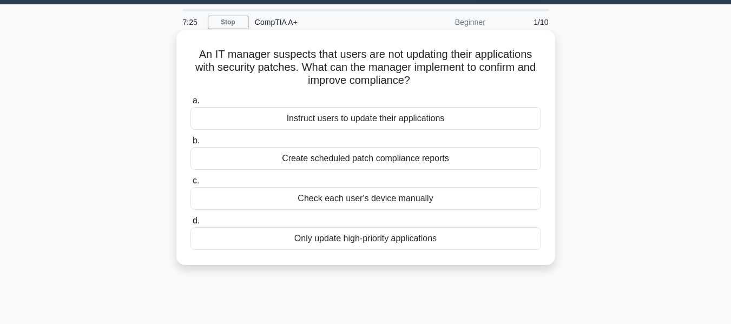
click at [441, 147] on div "Create scheduled patch compliance reports" at bounding box center [366, 158] width 351 height 23
click at [191, 139] on input "b. Create scheduled patch compliance reports" at bounding box center [191, 140] width 0 height 7
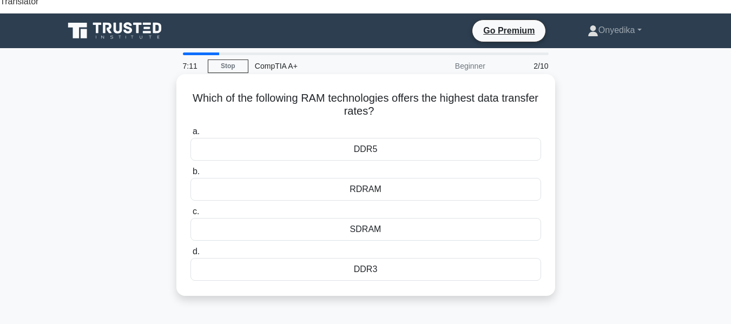
scroll to position [0, 0]
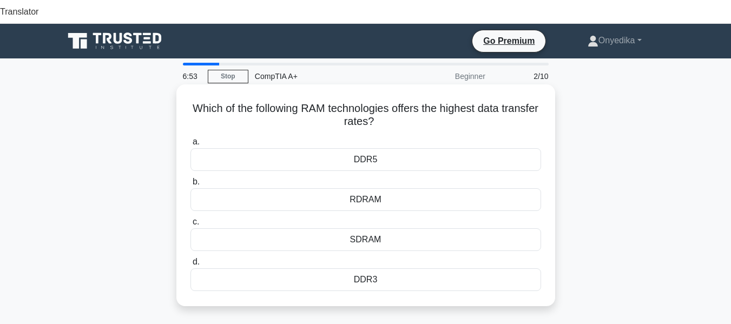
click at [368, 148] on div "DDR5" at bounding box center [366, 159] width 351 height 23
click at [191, 141] on input "a. DDR5" at bounding box center [191, 142] width 0 height 7
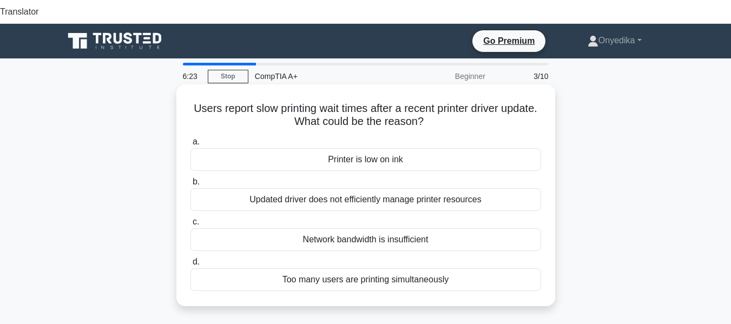
click at [454, 188] on div "Updated driver does not efficiently manage printer resources" at bounding box center [366, 199] width 351 height 23
click at [191, 179] on input "b. Updated driver does not efficiently manage printer resources" at bounding box center [191, 182] width 0 height 7
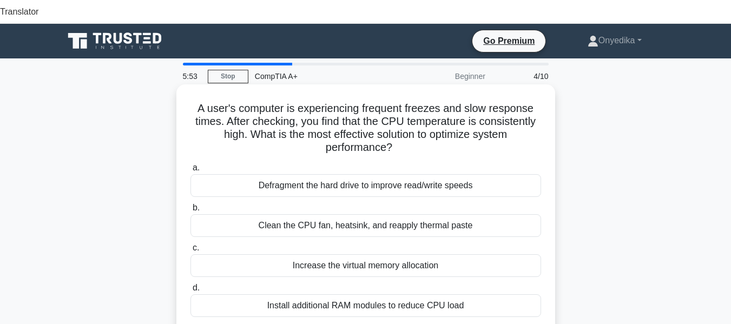
click at [382, 214] on div "Clean the CPU fan, heatsink, and reapply thermal paste" at bounding box center [366, 225] width 351 height 23
click at [191, 205] on input "b. Clean the CPU fan, heatsink, and reapply thermal paste" at bounding box center [191, 208] width 0 height 7
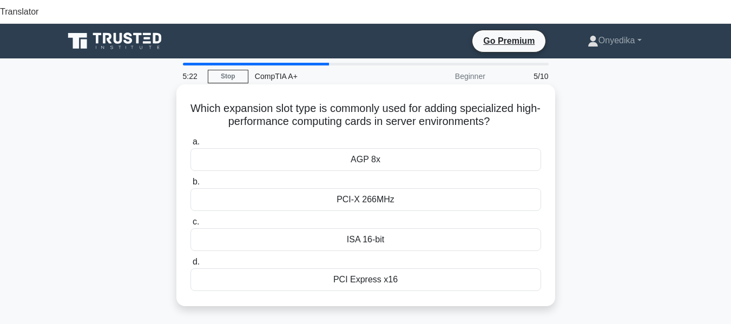
click at [390, 268] on div "PCI Express x16" at bounding box center [366, 279] width 351 height 23
click at [191, 259] on input "d. PCI Express x16" at bounding box center [191, 262] width 0 height 7
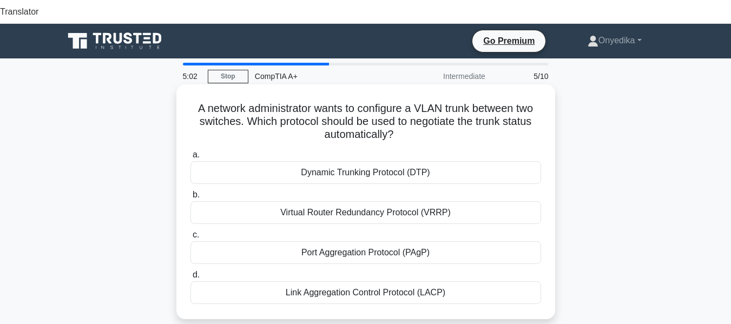
click at [388, 161] on div "Dynamic Trunking Protocol (DTP)" at bounding box center [366, 172] width 351 height 23
click at [191, 153] on input "a. Dynamic Trunking Protocol (DTP)" at bounding box center [191, 155] width 0 height 7
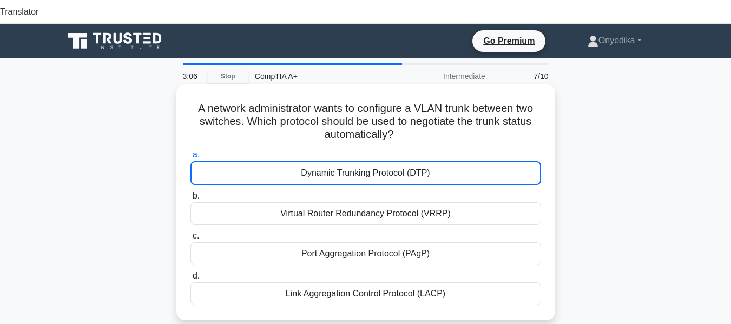
click at [373, 161] on div "Dynamic Trunking Protocol (DTP)" at bounding box center [366, 173] width 351 height 24
click at [191, 152] on input "a. Dynamic Trunking Protocol (DTP)" at bounding box center [191, 155] width 0 height 7
click at [401, 161] on div "Dynamic Trunking Protocol (DTP)" at bounding box center [366, 173] width 351 height 24
click at [191, 152] on input "a. Dynamic Trunking Protocol (DTP)" at bounding box center [191, 155] width 0 height 7
click at [377, 161] on div "Dynamic Trunking Protocol (DTP)" at bounding box center [366, 173] width 351 height 24
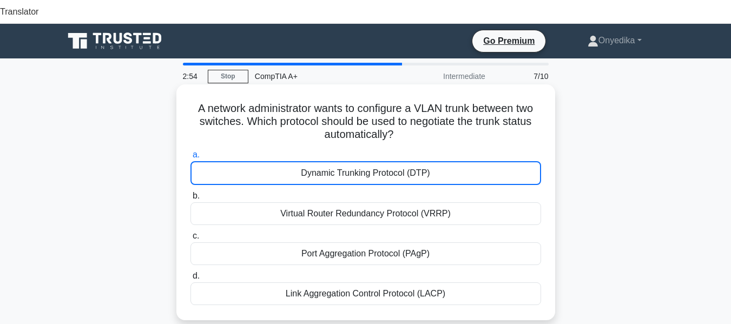
click at [191, 154] on input "a. Dynamic Trunking Protocol (DTP)" at bounding box center [191, 155] width 0 height 7
click at [376, 161] on div "Dynamic Trunking Protocol (DTP)" at bounding box center [366, 173] width 351 height 24
click at [191, 159] on input "a. Dynamic Trunking Protocol (DTP)" at bounding box center [191, 155] width 0 height 7
click at [376, 161] on div "Dynamic Trunking Protocol (DTP)" at bounding box center [366, 173] width 351 height 24
click at [191, 159] on input "a. Dynamic Trunking Protocol (DTP)" at bounding box center [191, 155] width 0 height 7
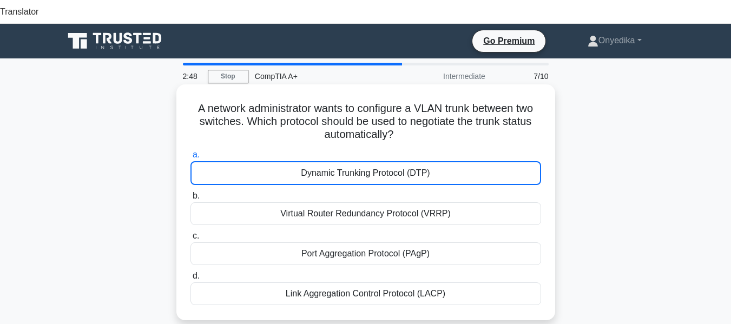
click at [362, 161] on div "Dynamic Trunking Protocol (DTP)" at bounding box center [366, 173] width 351 height 24
click at [191, 152] on input "a. Dynamic Trunking Protocol (DTP)" at bounding box center [191, 155] width 0 height 7
click at [362, 161] on div "Dynamic Trunking Protocol (DTP)" at bounding box center [366, 173] width 351 height 24
click at [191, 152] on input "a. Dynamic Trunking Protocol (DTP)" at bounding box center [191, 155] width 0 height 7
click at [362, 161] on div "Dynamic Trunking Protocol (DTP)" at bounding box center [366, 173] width 351 height 24
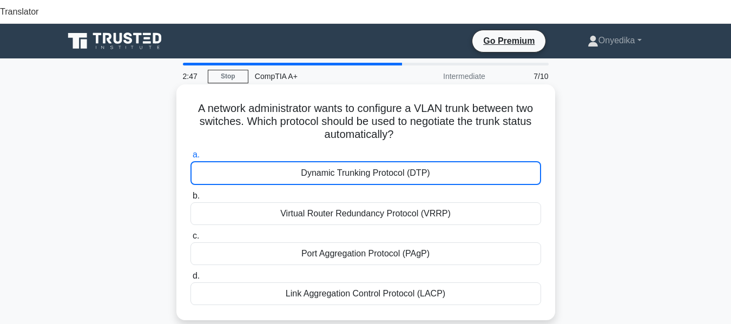
click at [191, 152] on input "a. Dynamic Trunking Protocol (DTP)" at bounding box center [191, 155] width 0 height 7
click at [362, 161] on div "Dynamic Trunking Protocol (DTP)" at bounding box center [366, 173] width 351 height 24
click at [191, 152] on input "a. Dynamic Trunking Protocol (DTP)" at bounding box center [191, 155] width 0 height 7
click at [475, 161] on div "Dynamic Trunking Protocol (DTP)" at bounding box center [366, 173] width 351 height 24
click at [191, 153] on input "a. Dynamic Trunking Protocol (DTP)" at bounding box center [191, 155] width 0 height 7
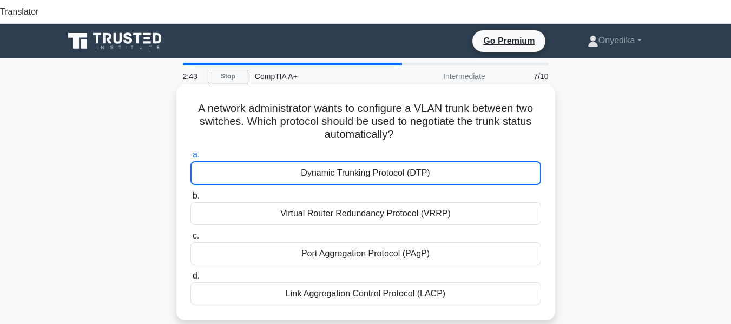
click at [473, 161] on div "Dynamic Trunking Protocol (DTP)" at bounding box center [366, 173] width 351 height 24
click at [191, 152] on input "a. Dynamic Trunking Protocol (DTP)" at bounding box center [191, 155] width 0 height 7
click at [473, 161] on div "Dynamic Trunking Protocol (DTP)" at bounding box center [366, 173] width 351 height 24
click at [191, 152] on input "a. Dynamic Trunking Protocol (DTP)" at bounding box center [191, 155] width 0 height 7
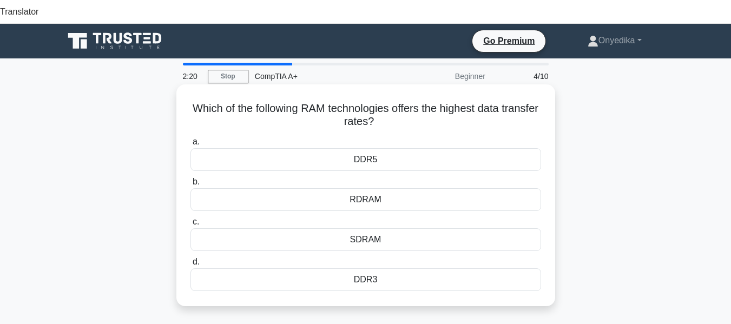
click at [374, 268] on div "DDR3" at bounding box center [366, 279] width 351 height 23
click at [191, 259] on input "d. DDR3" at bounding box center [191, 262] width 0 height 7
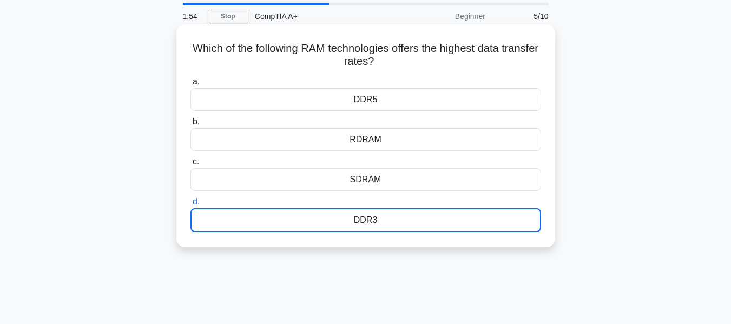
scroll to position [54, 0]
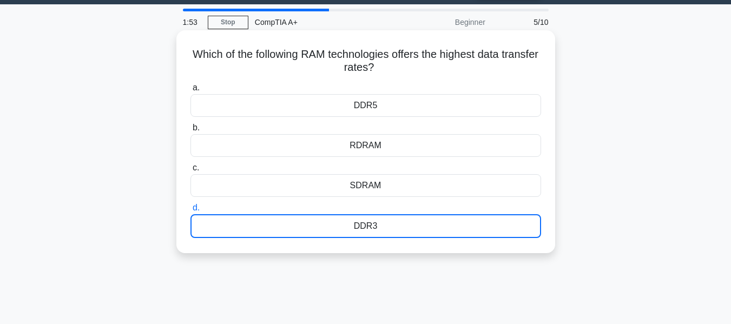
click at [363, 214] on div "DDR3" at bounding box center [366, 226] width 351 height 24
click at [191, 205] on input "d. DDR3" at bounding box center [191, 208] width 0 height 7
click at [363, 214] on div "DDR3" at bounding box center [366, 226] width 351 height 24
click at [191, 205] on input "d. DDR3" at bounding box center [191, 208] width 0 height 7
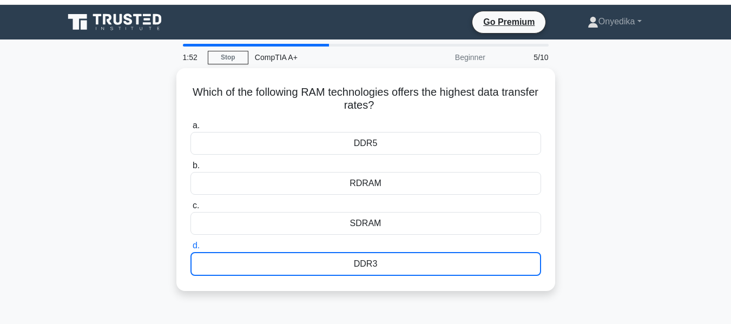
scroll to position [0, 0]
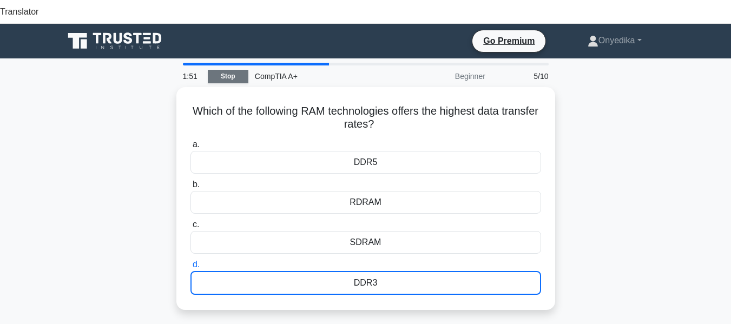
click at [231, 70] on link "Stop" at bounding box center [228, 77] width 41 height 14
